Goal: Entertainment & Leisure: Consume media (video, audio)

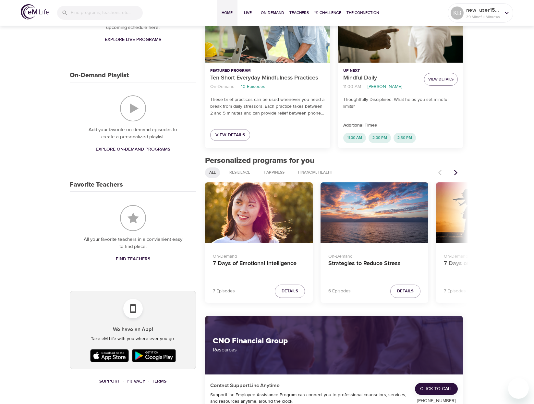
scroll to position [162, 0]
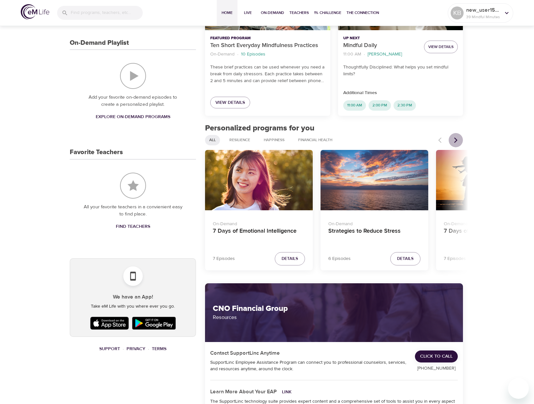
click at [452, 140] on icon "Next items" at bounding box center [455, 140] width 6 height 6
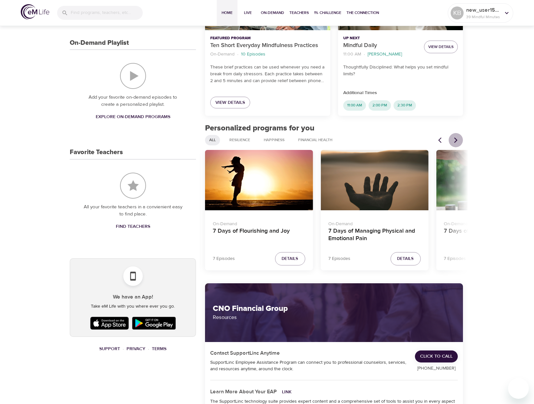
click at [452, 140] on icon "Next items" at bounding box center [455, 140] width 6 height 6
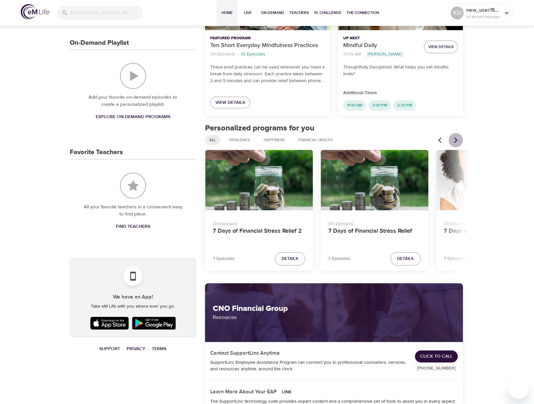
click at [452, 140] on icon "Next items" at bounding box center [455, 140] width 6 height 6
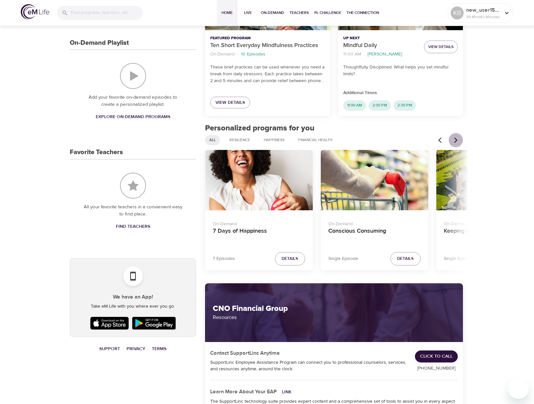
click at [452, 140] on icon "Next items" at bounding box center [455, 140] width 6 height 6
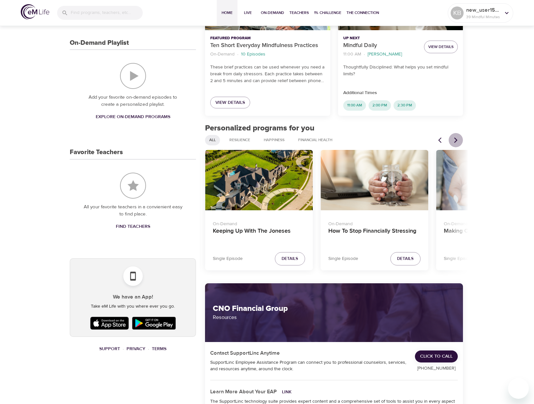
click at [452, 140] on icon "Next items" at bounding box center [455, 140] width 6 height 6
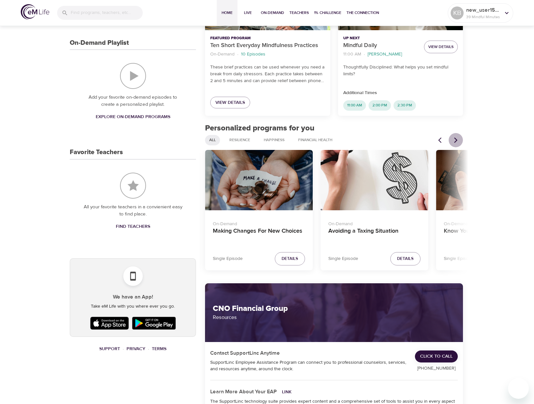
click at [452, 140] on icon "Next items" at bounding box center [455, 140] width 6 height 6
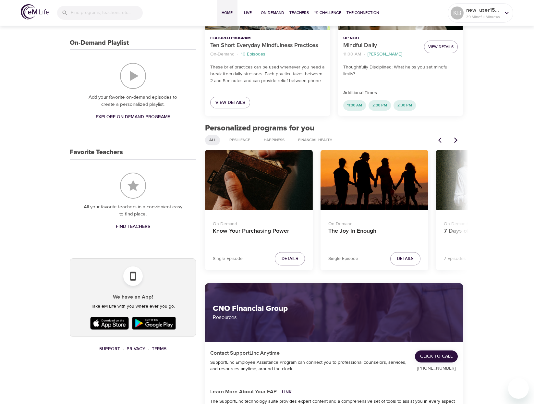
click at [452, 140] on icon "Next items" at bounding box center [455, 140] width 6 height 6
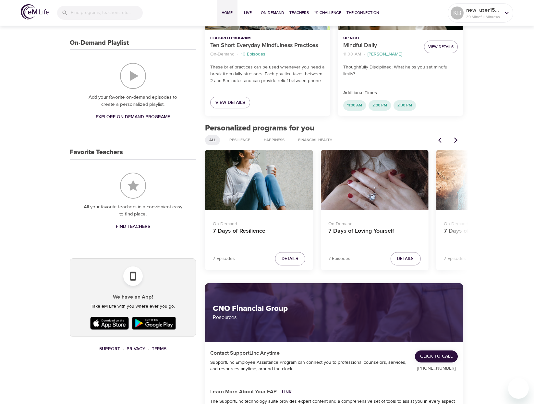
click at [459, 138] on button "Next items" at bounding box center [455, 140] width 14 height 14
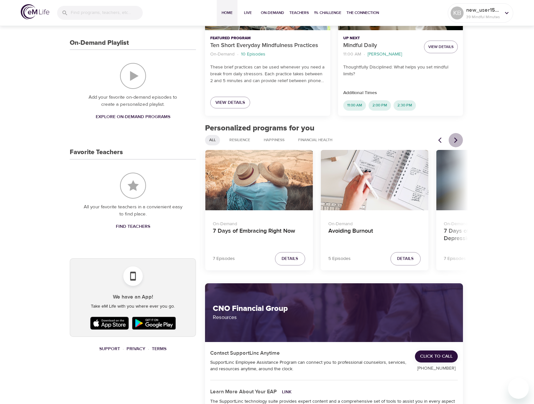
click at [457, 137] on icon "Next items" at bounding box center [455, 140] width 6 height 6
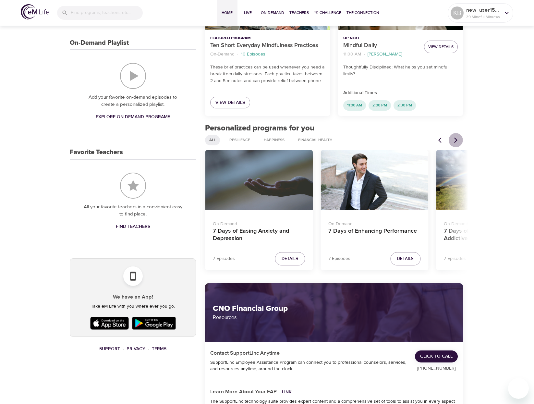
click at [457, 139] on icon "Next items" at bounding box center [455, 140] width 6 height 6
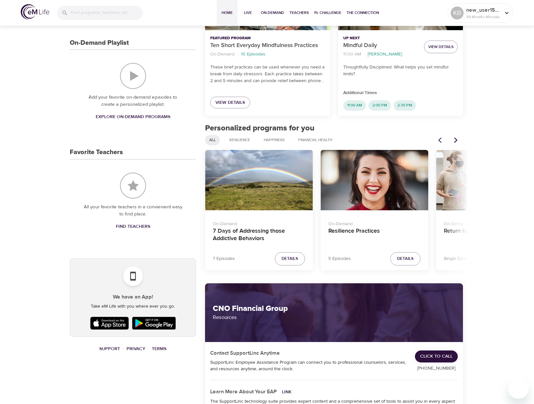
click at [457, 140] on icon "Next items" at bounding box center [455, 140] width 3 height 6
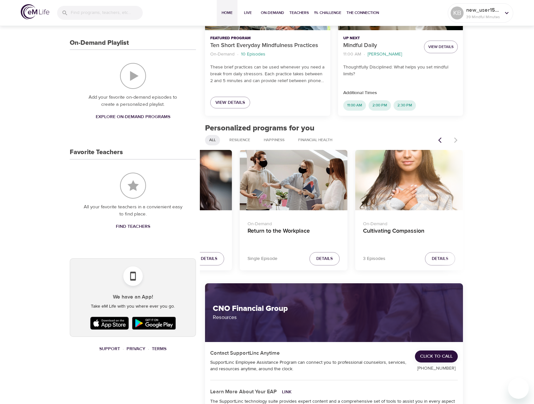
click at [457, 140] on div at bounding box center [448, 140] width 29 height 14
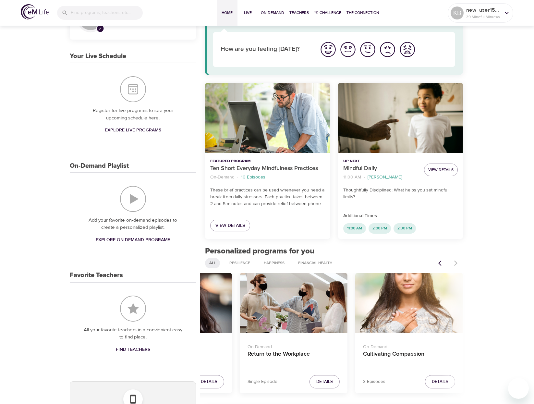
scroll to position [0, 0]
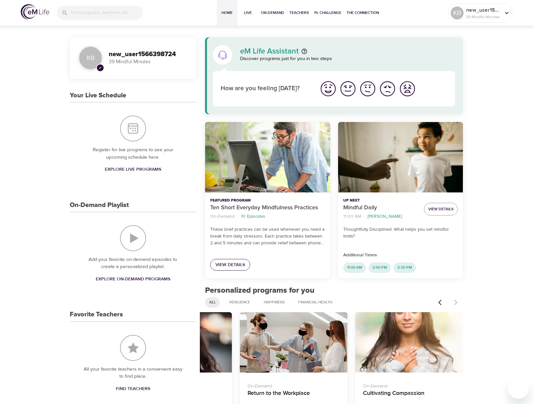
click at [234, 262] on span "View Details" at bounding box center [230, 265] width 30 height 8
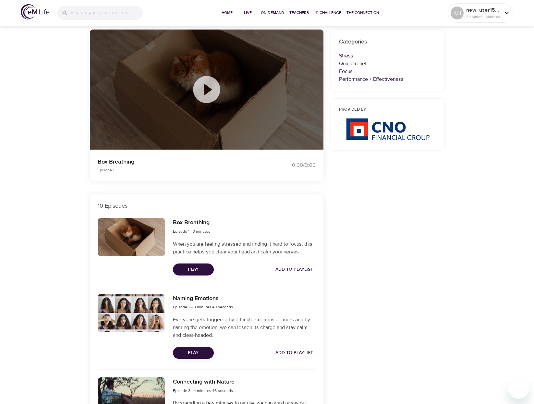
scroll to position [65, 0]
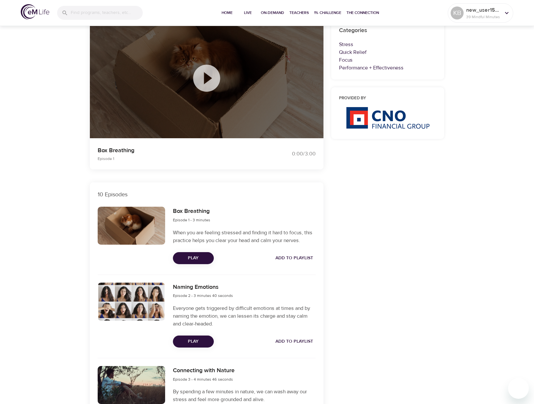
click at [201, 253] on button "Play" at bounding box center [193, 258] width 41 height 12
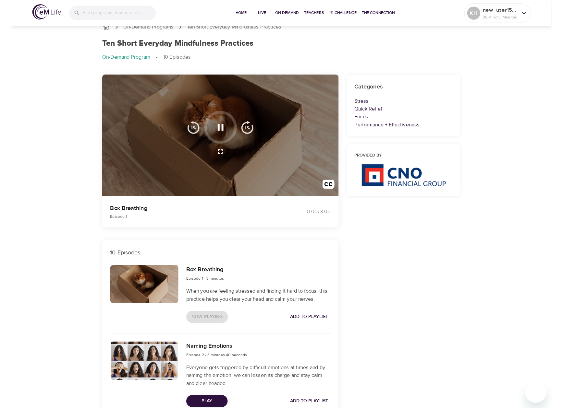
scroll to position [0, 0]
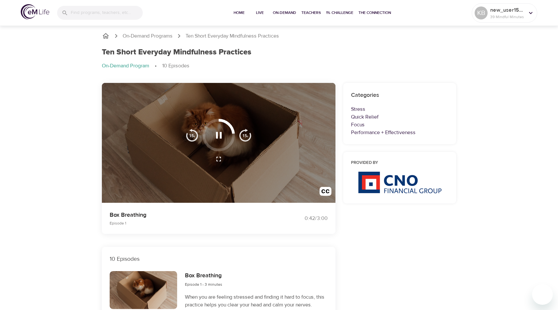
click at [189, 136] on img "button" at bounding box center [191, 135] width 13 height 13
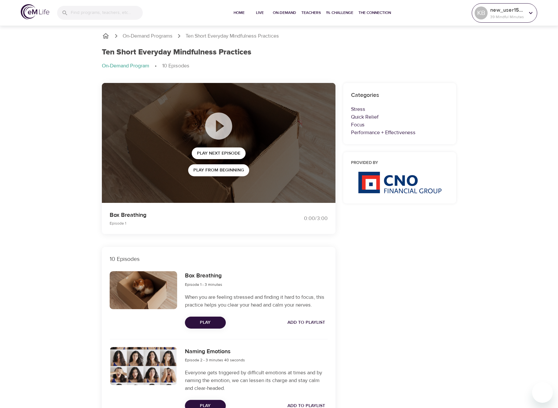
click at [516, 7] on p "new_user1566398724" at bounding box center [507, 10] width 34 height 8
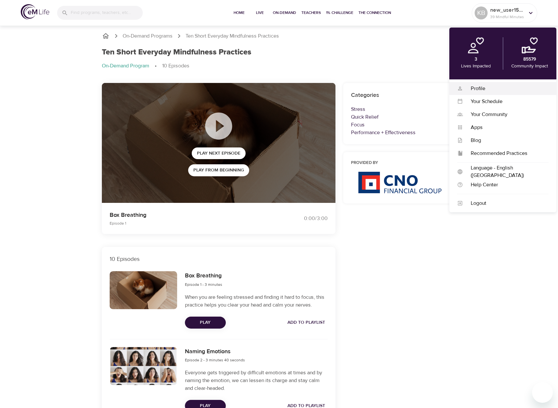
click at [508, 91] on div "Profile" at bounding box center [506, 88] width 86 height 7
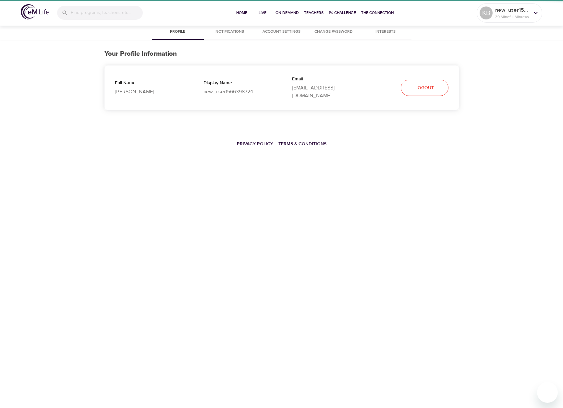
select select "10"
